Goal: Information Seeking & Learning: Learn about a topic

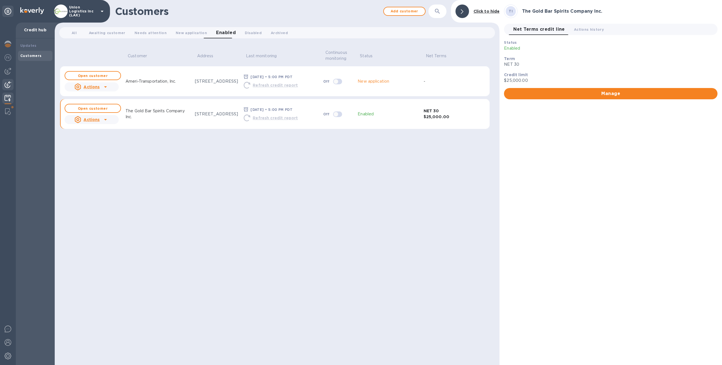
click at [7, 83] on img at bounding box center [8, 84] width 7 height 7
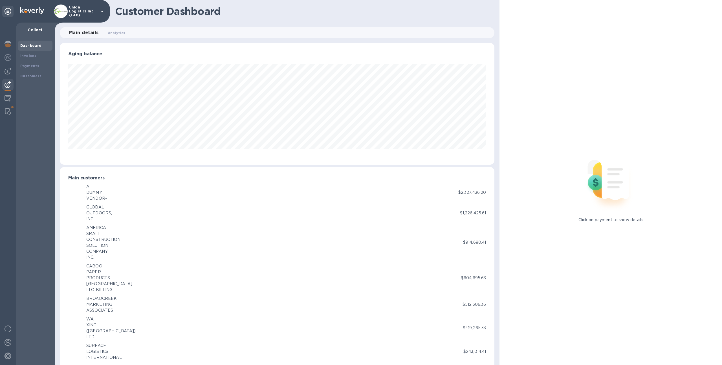
scroll to position [281988, 281677]
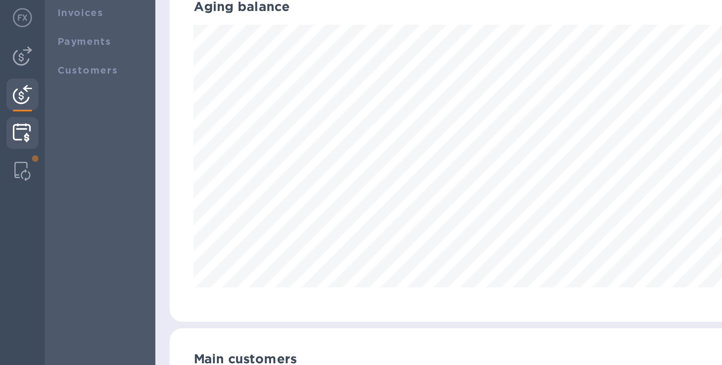
click at [8, 98] on img at bounding box center [8, 98] width 6 height 7
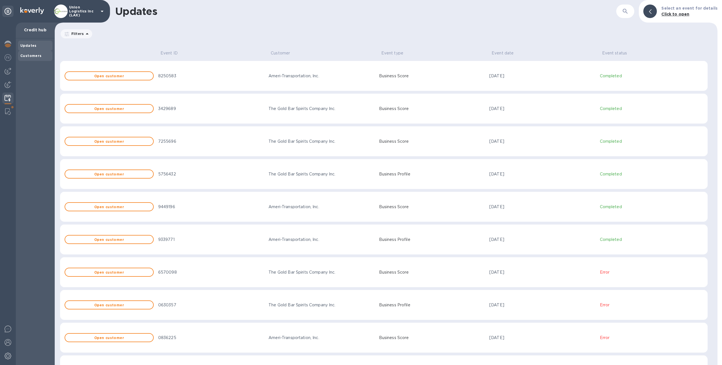
click at [43, 56] on div "Customers" at bounding box center [35, 56] width 30 height 6
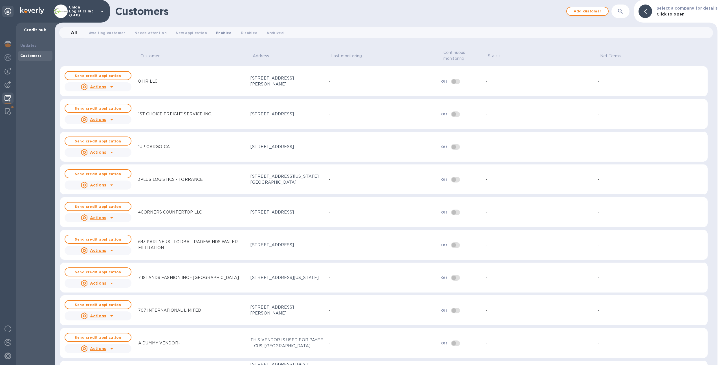
click at [216, 35] on span "Enabled 0" at bounding box center [224, 33] width 16 height 6
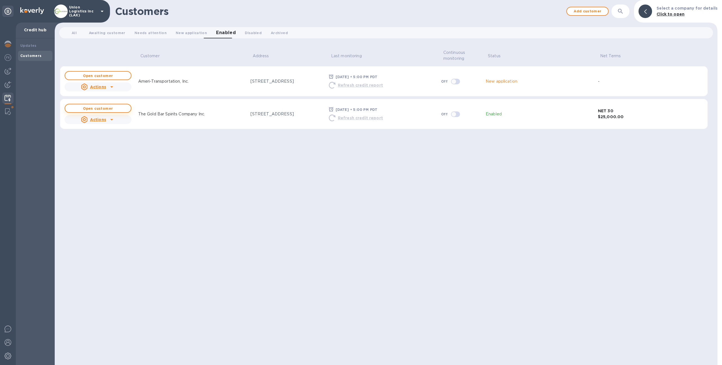
click at [111, 108] on b "Open customer" at bounding box center [98, 108] width 30 height 4
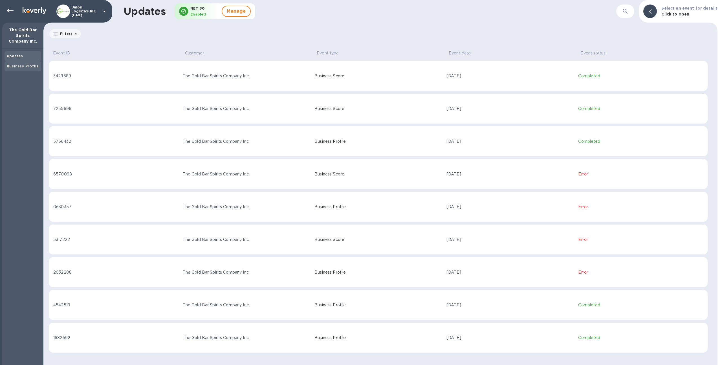
click at [31, 67] on b "Business Profile" at bounding box center [23, 66] width 32 height 4
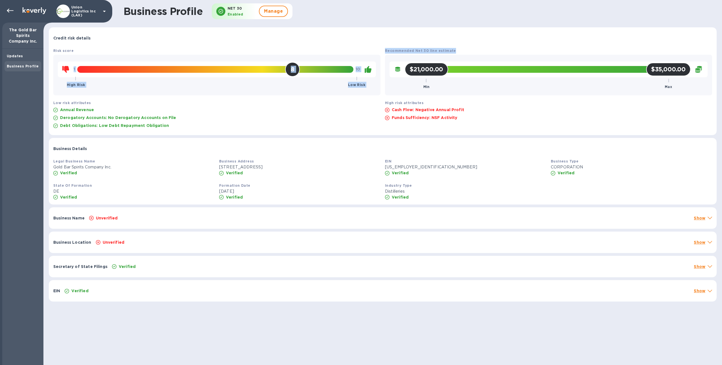
drag, startPoint x: 379, startPoint y: 50, endPoint x: 458, endPoint y: 54, distance: 79.1
click at [458, 54] on div "Risk score 1 High Risk 8 10 Low Risk Recommended Net 30 line estimate $21,000.0…" at bounding box center [383, 88] width 664 height 87
click at [460, 48] on div "Recommended Net 30 line estimate $21,000.00 Min $35,000.00 Max" at bounding box center [549, 71] width 332 height 52
drag, startPoint x: 52, startPoint y: 103, endPoint x: 87, endPoint y: 103, distance: 34.7
click at [87, 103] on div "Low risk attributes Annual Revenue Derogatory Accounts: No Derogatory Accounts …" at bounding box center [217, 115] width 332 height 35
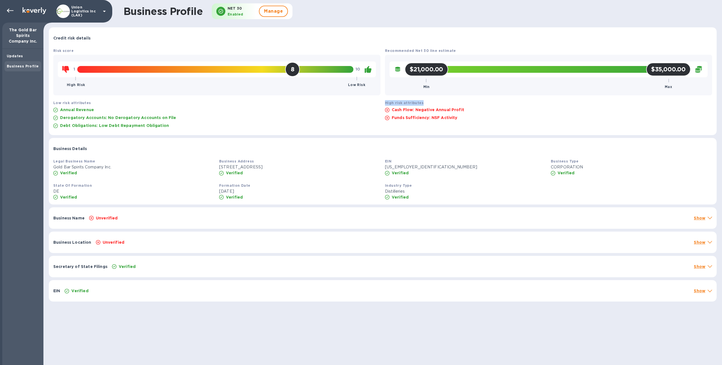
drag, startPoint x: 382, startPoint y: 104, endPoint x: 418, endPoint y: 106, distance: 36.5
click at [418, 106] on div "High risk attributes Cash Flow: Negative Annual Profit Funds Sufficiency: NSF A…" at bounding box center [549, 115] width 332 height 35
drag, startPoint x: 406, startPoint y: 70, endPoint x: 677, endPoint y: 73, distance: 271.4
click at [677, 73] on div "$21,000.00 Min $35,000.00 Max" at bounding box center [548, 69] width 286 height 7
click at [540, 93] on div "$21,000.00 Min $35,000.00 Max" at bounding box center [548, 75] width 327 height 41
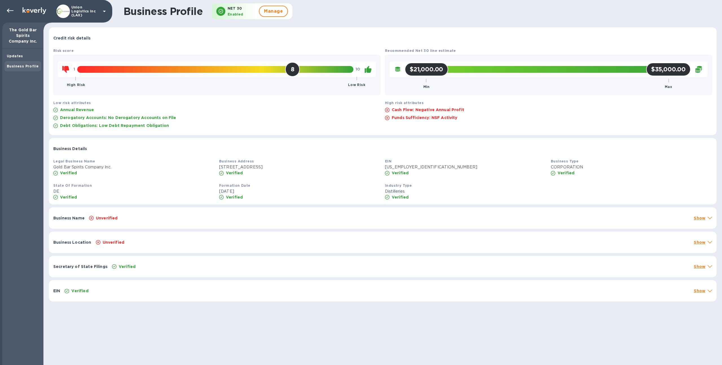
click at [322, 218] on div "Unverified" at bounding box center [389, 218] width 603 height 8
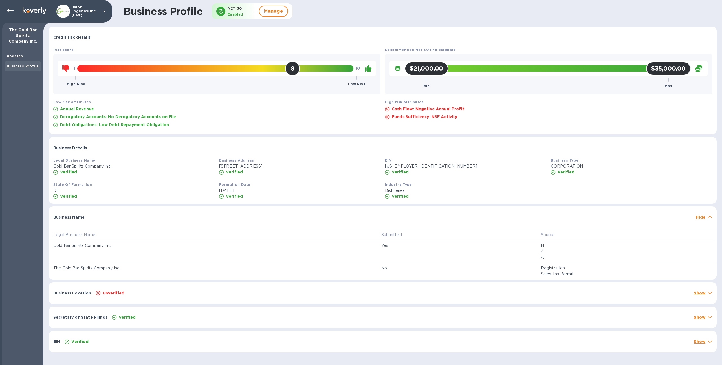
scroll to position [1, 0]
click at [357, 292] on div "Unverified" at bounding box center [393, 293] width 596 height 8
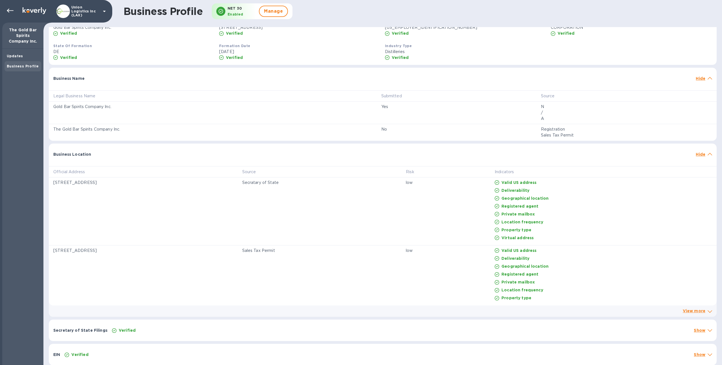
scroll to position [141, 0]
click at [702, 327] on p "Show" at bounding box center [700, 329] width 12 height 6
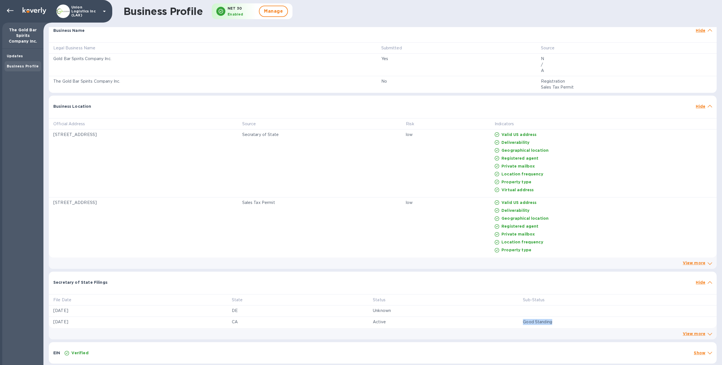
drag, startPoint x: 552, startPoint y: 321, endPoint x: 514, endPoint y: 321, distance: 37.8
click at [519, 321] on td "Good Standing" at bounding box center [618, 322] width 198 height 11
click at [519, 325] on td "Good Standing" at bounding box center [618, 322] width 198 height 11
click at [696, 350] on p "Show" at bounding box center [700, 353] width 12 height 6
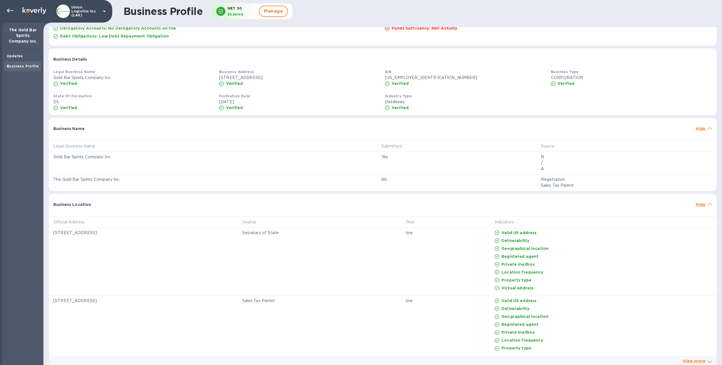
scroll to position [91, 0]
click at [85, 12] on p "Union Logistics Inc (LAX)" at bounding box center [85, 11] width 28 height 12
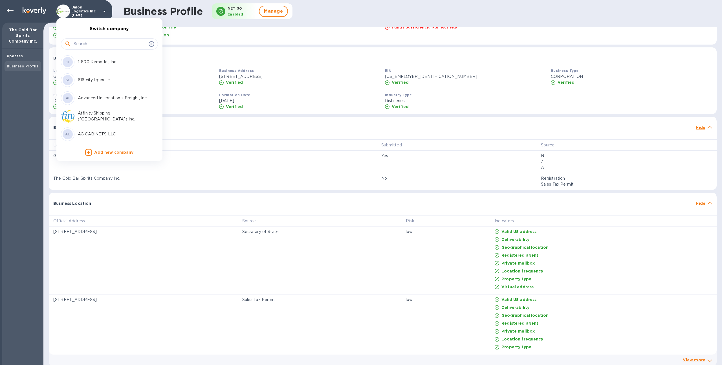
click at [89, 43] on input "text" at bounding box center [110, 44] width 73 height 8
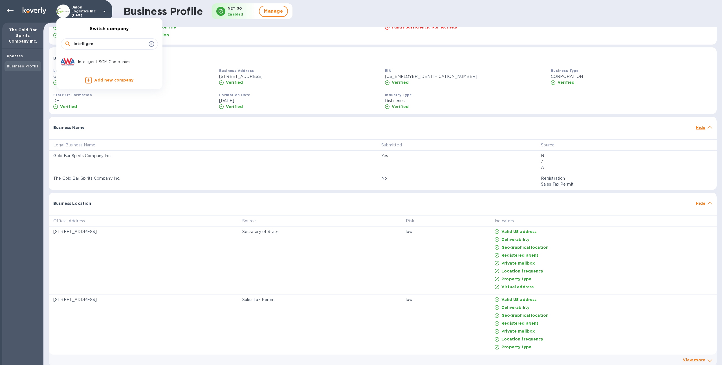
type input "intelligen"
click at [86, 59] on div "Intelligent SCM Companies" at bounding box center [105, 62] width 88 height 14
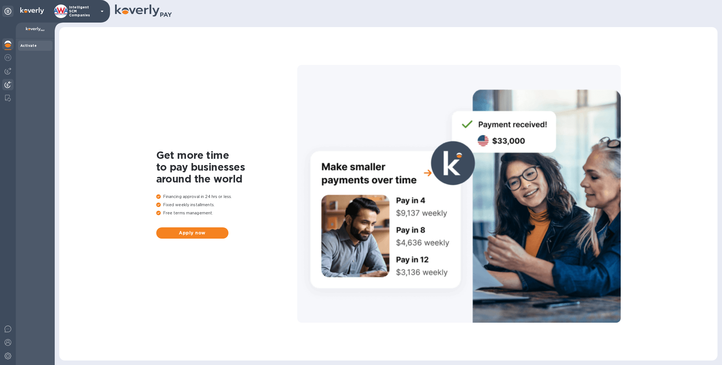
click at [7, 84] on img at bounding box center [8, 84] width 7 height 7
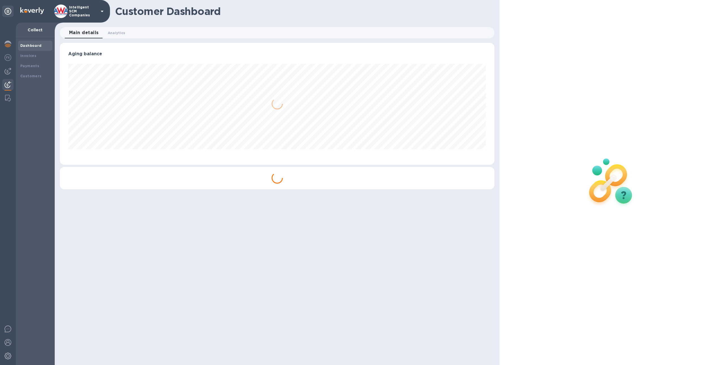
scroll to position [122, 435]
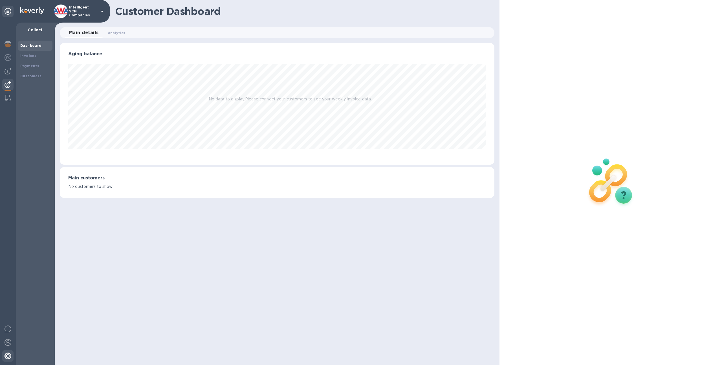
click at [9, 351] on div at bounding box center [7, 356] width 11 height 12
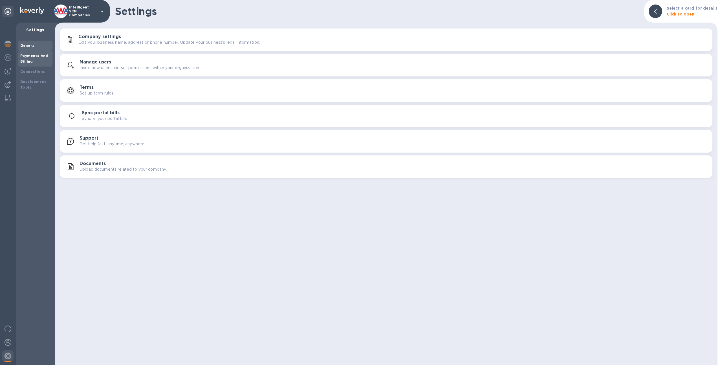
click at [43, 56] on b "Payments And Billing" at bounding box center [34, 59] width 28 height 10
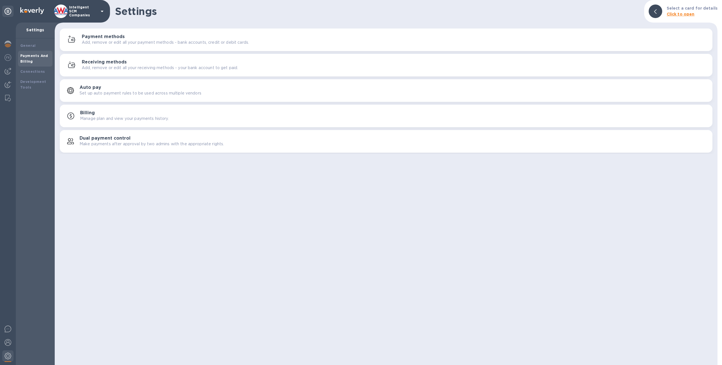
click at [81, 61] on div "button" at bounding box center [72, 65] width 17 height 9
